Goal: Task Accomplishment & Management: Manage account settings

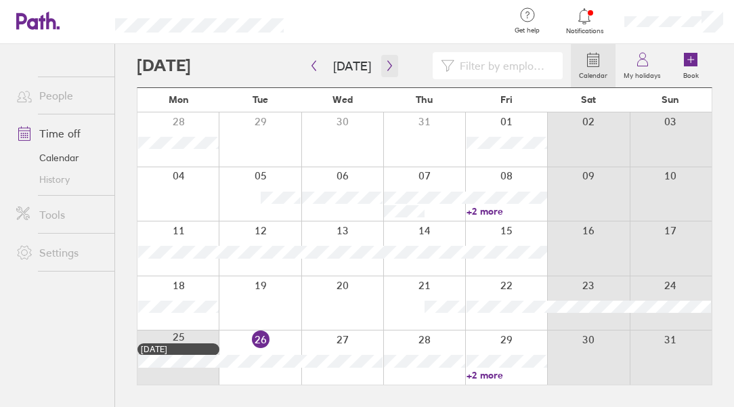
click at [384, 61] on icon "button" at bounding box center [389, 65] width 10 height 11
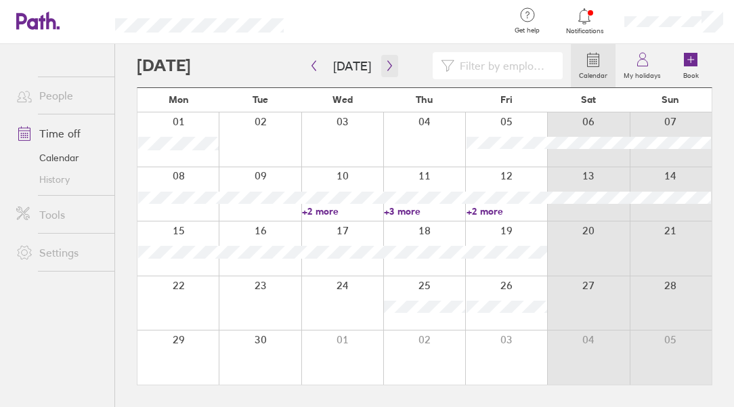
click at [384, 61] on icon "button" at bounding box center [389, 65] width 10 height 11
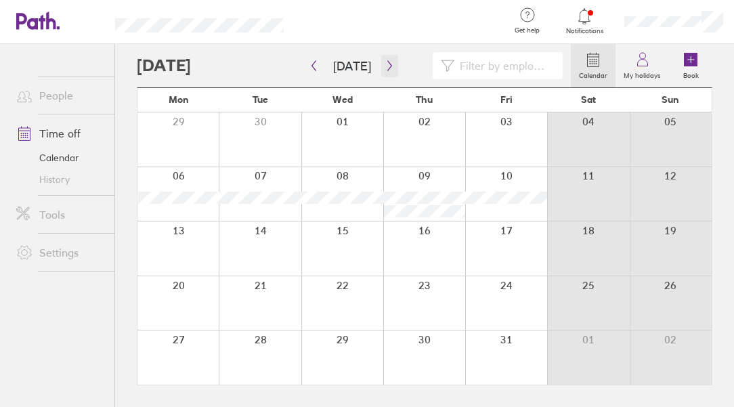
click at [384, 61] on icon "button" at bounding box center [389, 65] width 10 height 11
